Goal: Task Accomplishment & Management: Manage account settings

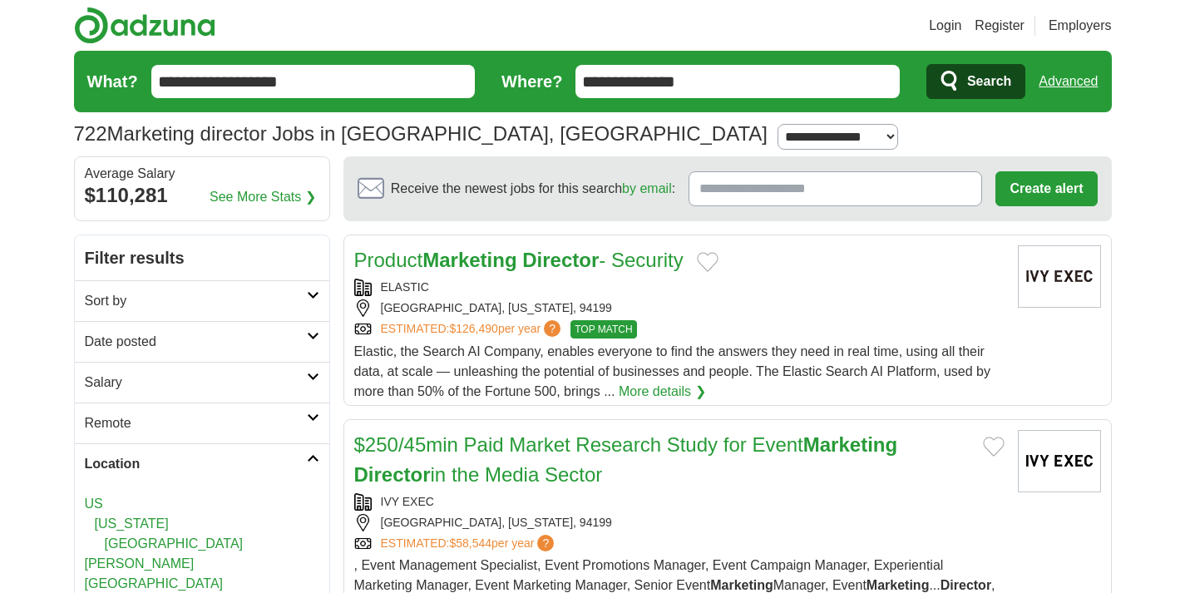
click at [948, 29] on link "Login" at bounding box center [945, 26] width 32 height 20
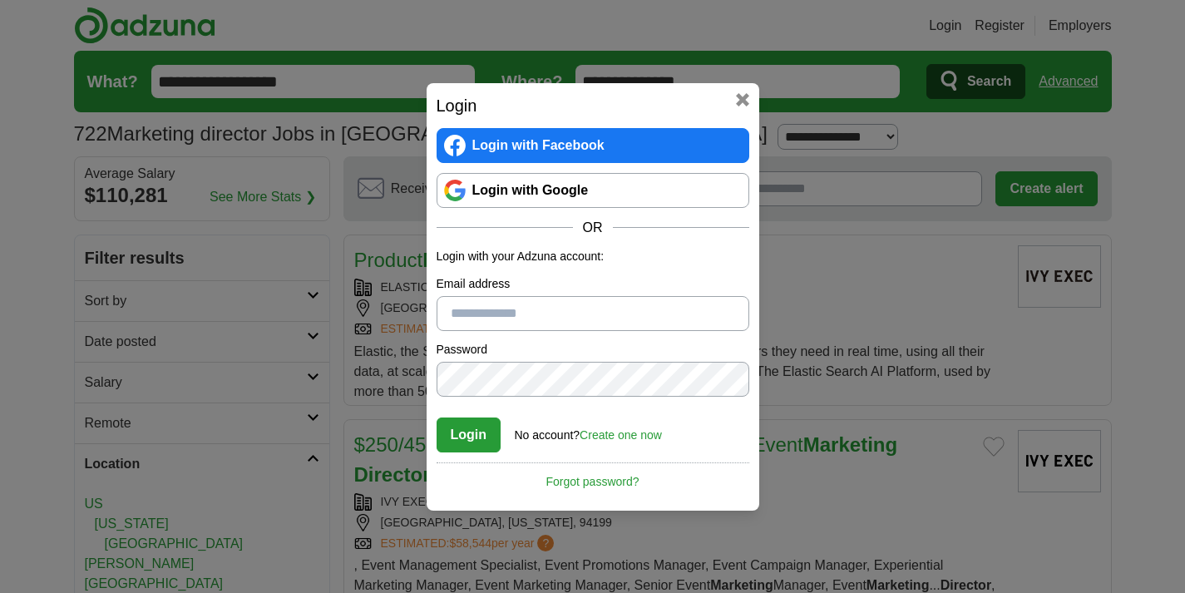
click at [574, 186] on link "Login with Google" at bounding box center [592, 190] width 313 height 35
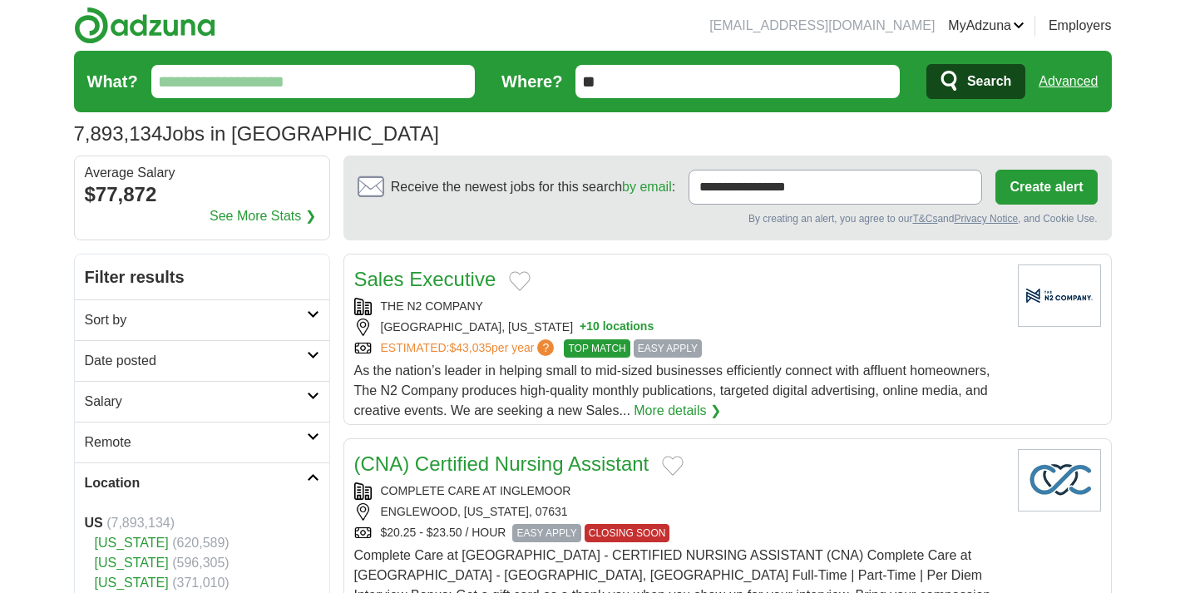
click at [1014, 18] on link "MyAdzuna" at bounding box center [986, 26] width 76 height 20
click at [0, 0] on link "Alerts" at bounding box center [0, 0] width 0 height 0
